Goal: Transaction & Acquisition: Obtain resource

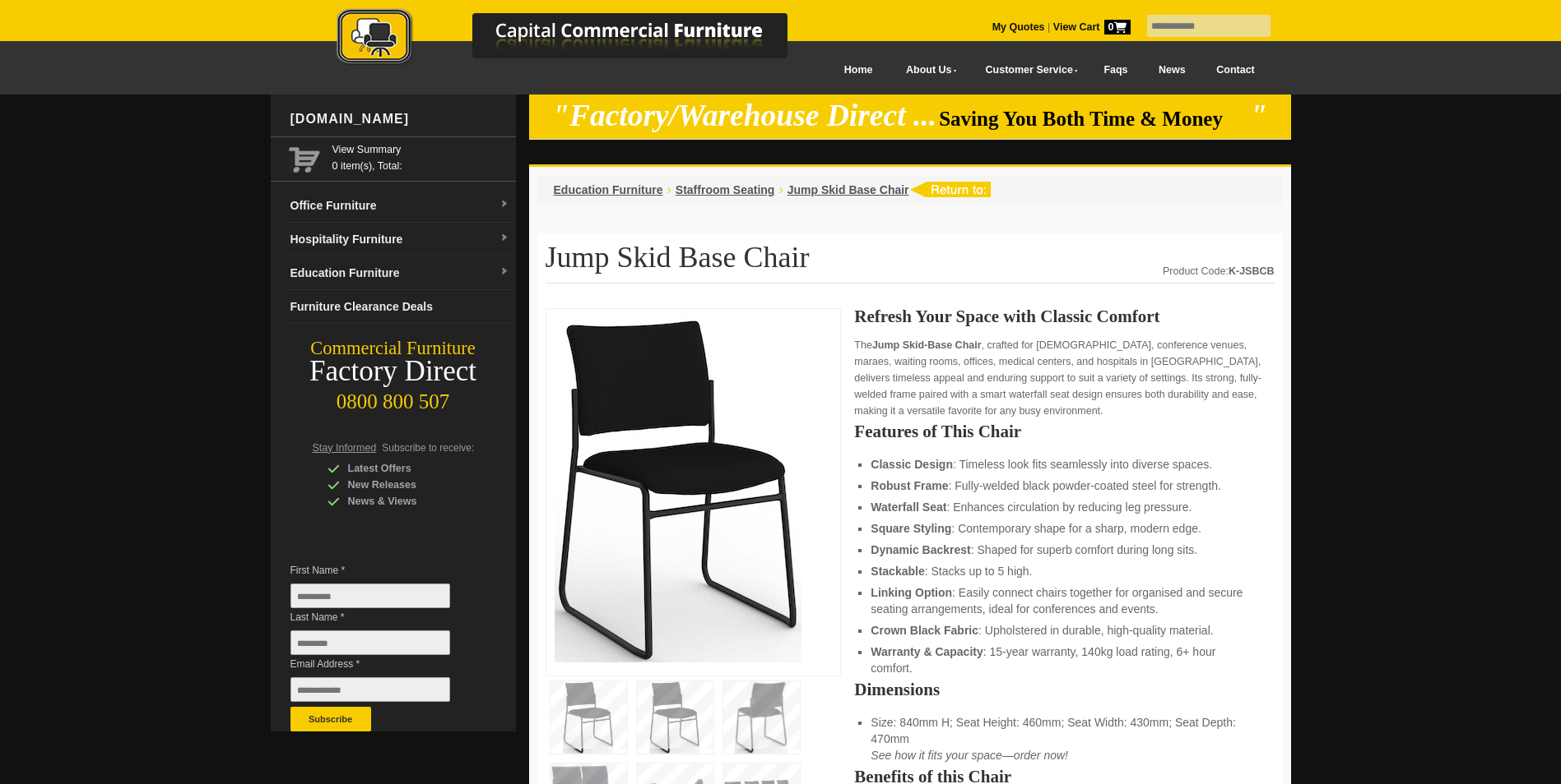
scroll to position [247, 0]
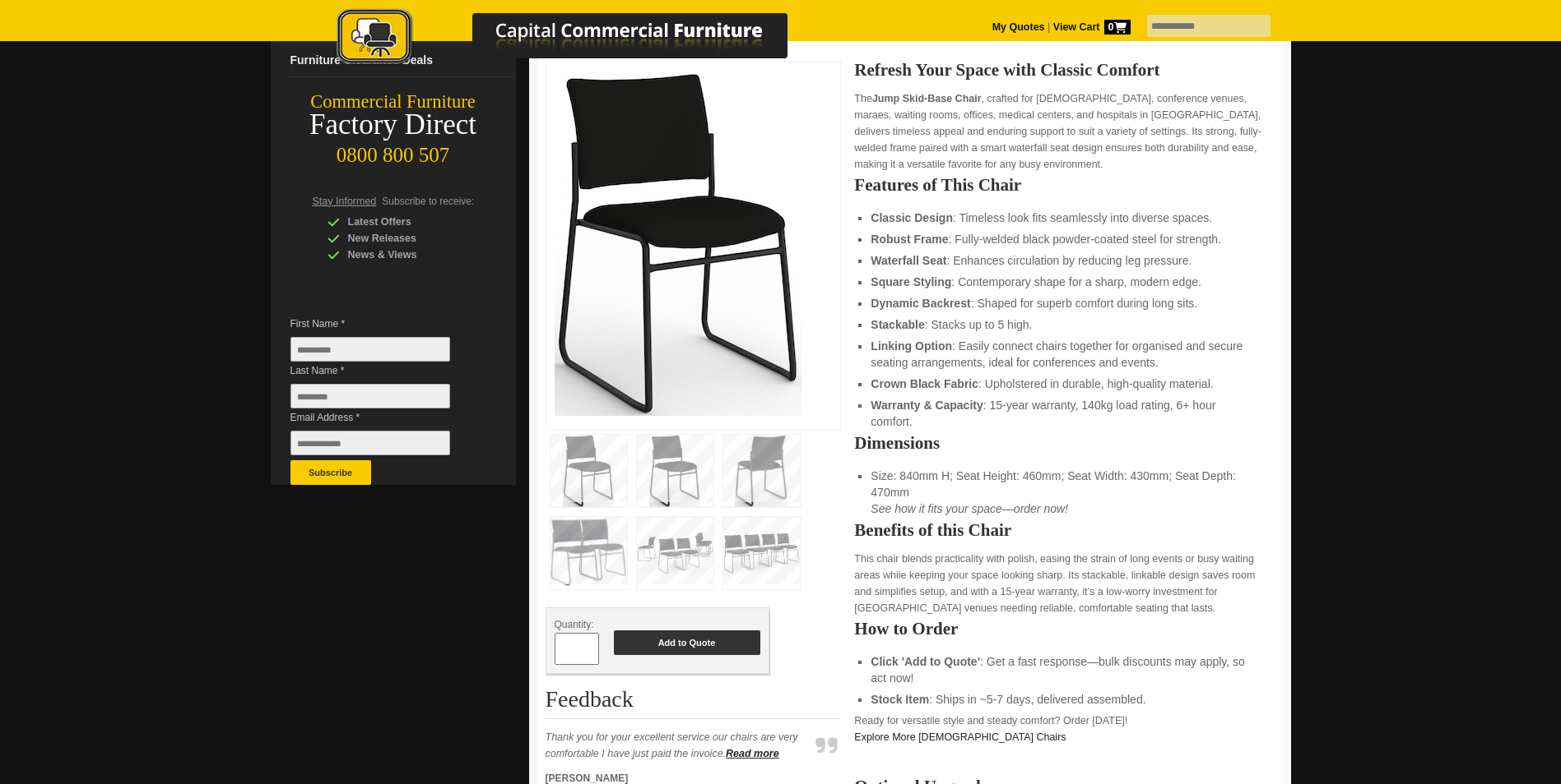
type input "**"
click at [706, 648] on button "Add to Quote" at bounding box center [687, 643] width 147 height 25
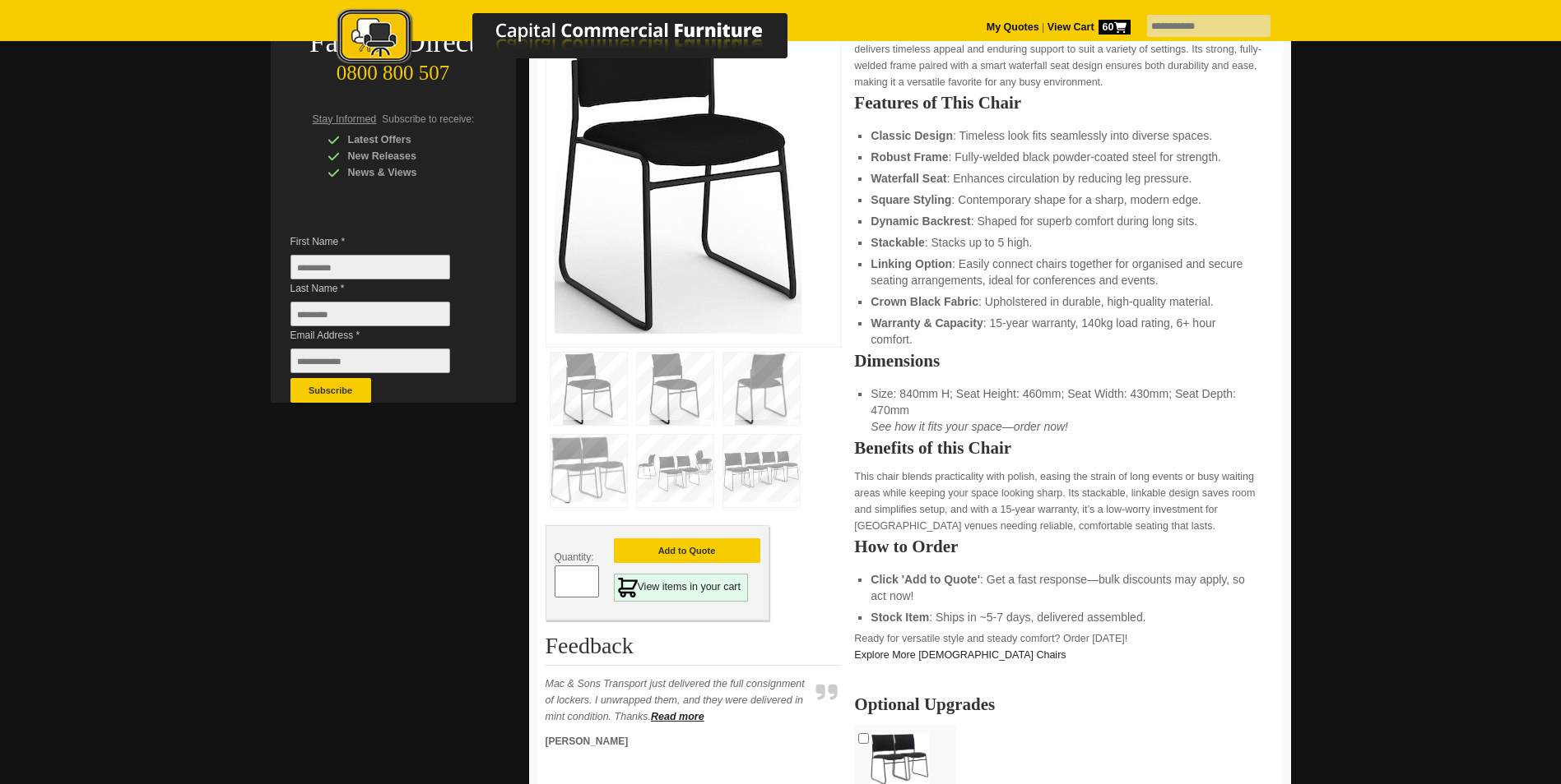
scroll to position [411, 0]
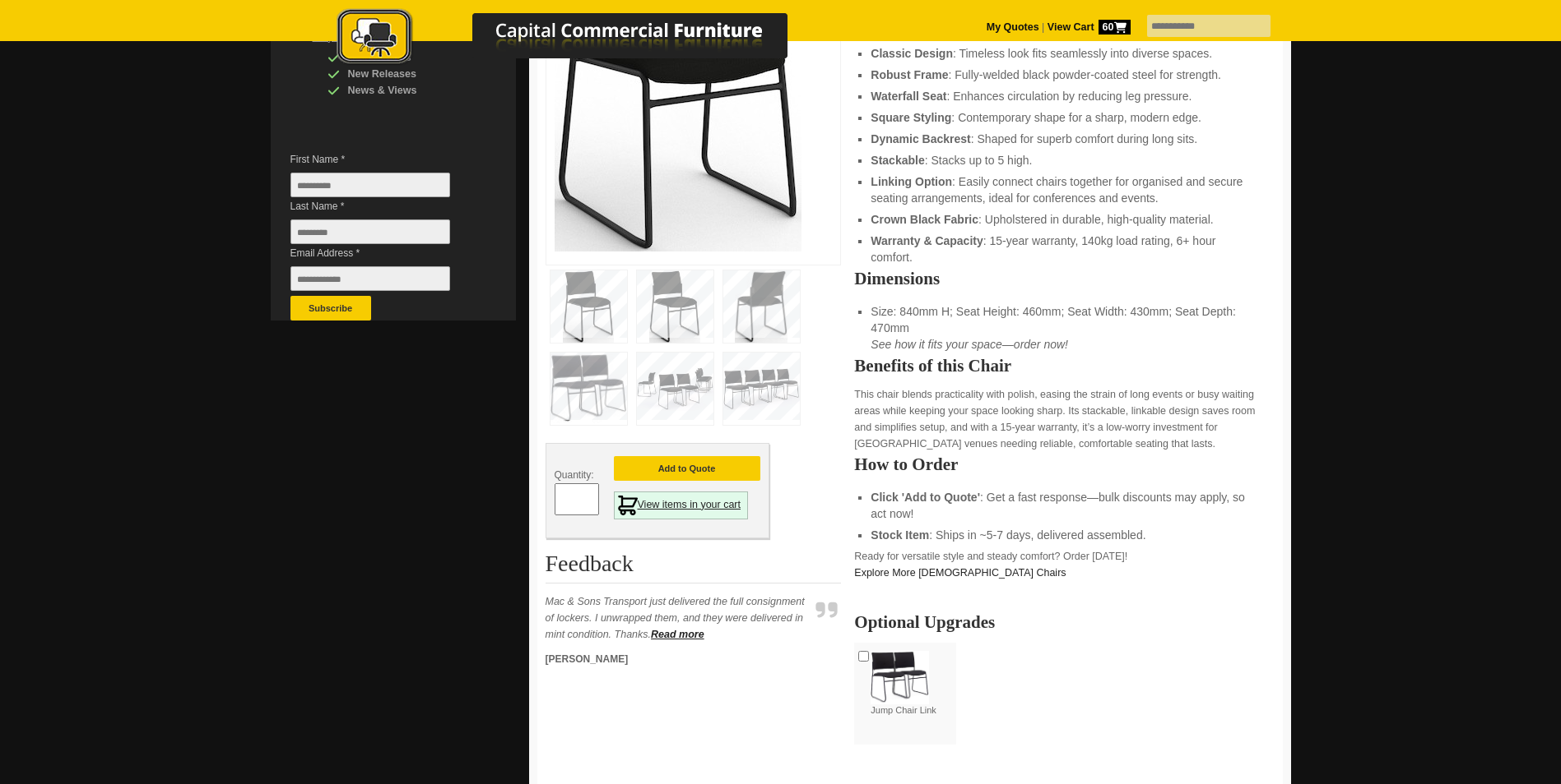
click at [691, 503] on link "View items in your cart" at bounding box center [681, 505] width 135 height 28
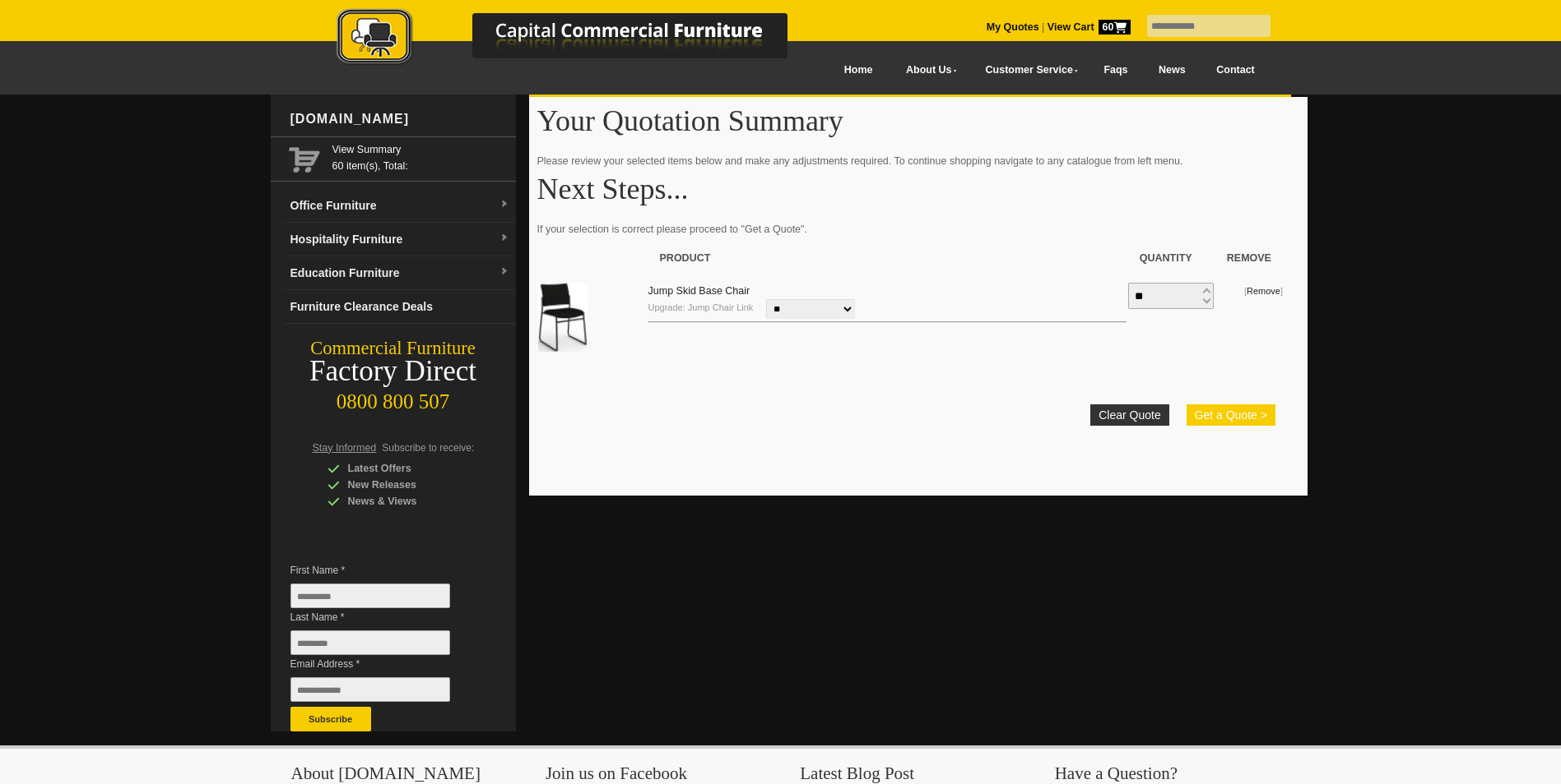
click at [1234, 420] on button "Get a Quote >" at bounding box center [1230, 416] width 89 height 21
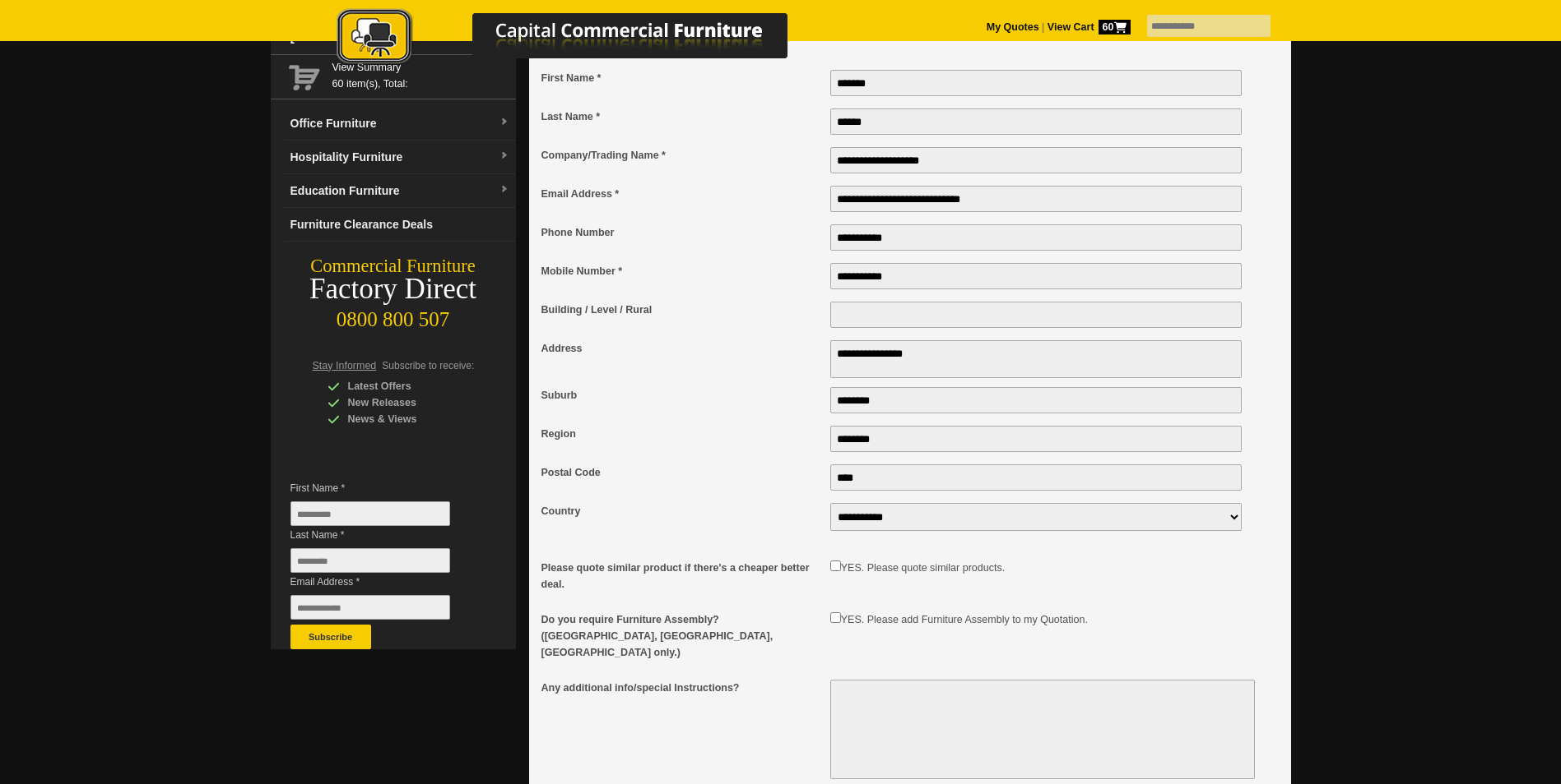
scroll to position [247, 0]
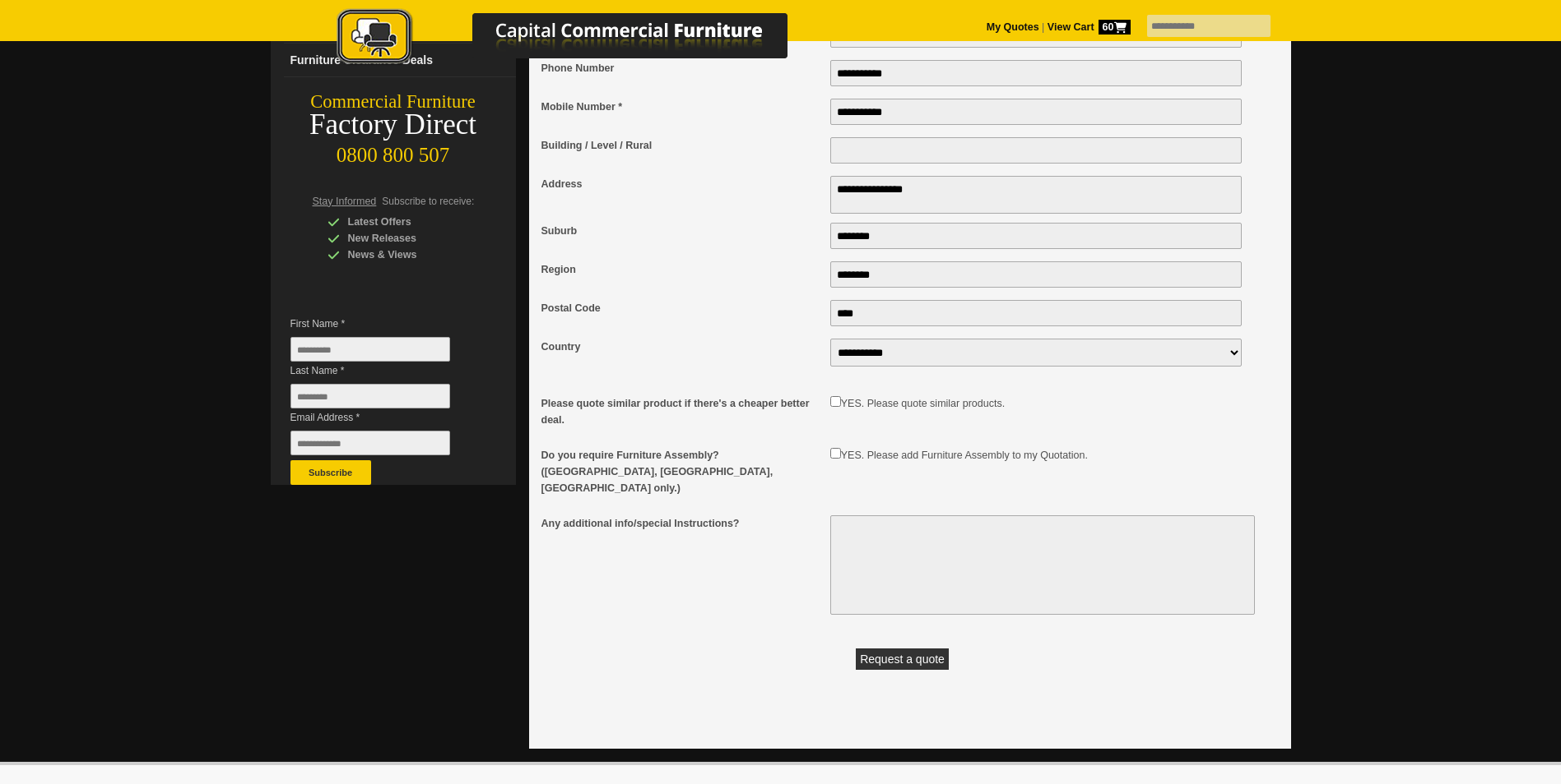
click at [914, 657] on button "Request a quote" at bounding box center [902, 660] width 93 height 21
